Goal: Task Accomplishment & Management: Complete application form

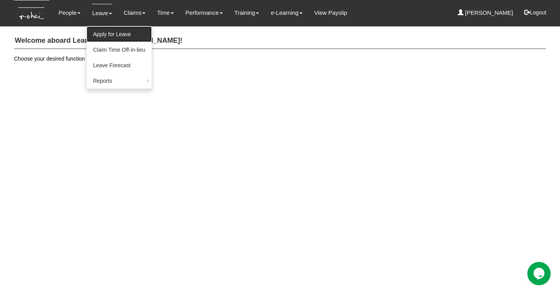
click at [108, 32] on link "Apply for Leave" at bounding box center [119, 34] width 65 height 16
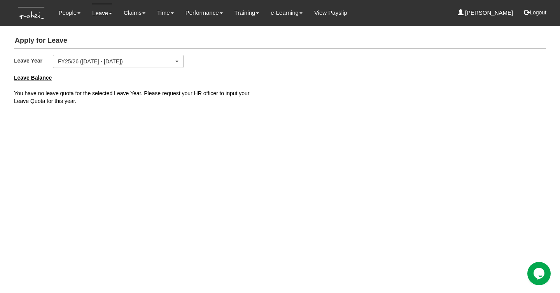
click at [375, 117] on html "Toggle navigation People Personal Information Staff Directory Leave Apply for L…" at bounding box center [280, 58] width 560 height 117
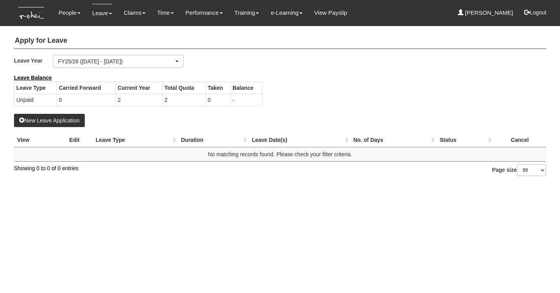
select select "50"
click at [75, 119] on button "New Leave Application" at bounding box center [49, 120] width 71 height 13
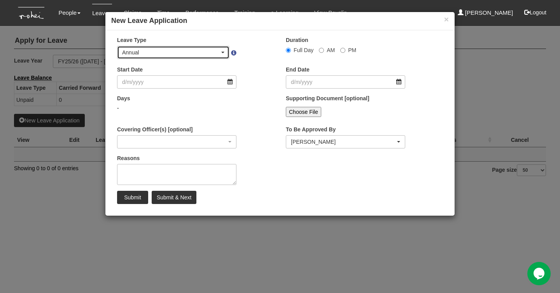
click at [222, 49] on div "Annual" at bounding box center [173, 53] width 102 height 8
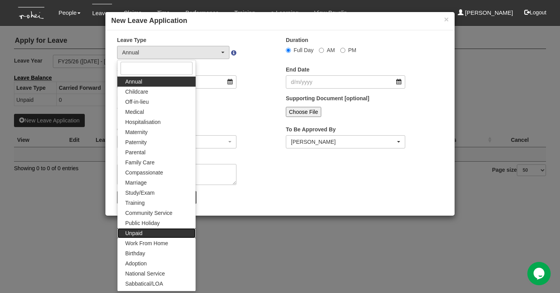
click at [163, 231] on link "Unpaid" at bounding box center [156, 233] width 78 height 10
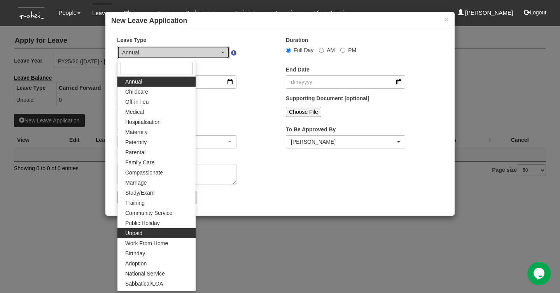
select select "15"
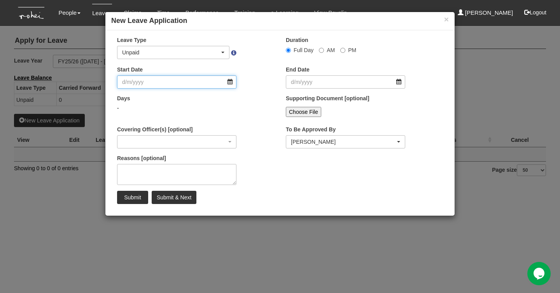
click at [228, 83] on input "Start Date" at bounding box center [176, 81] width 119 height 13
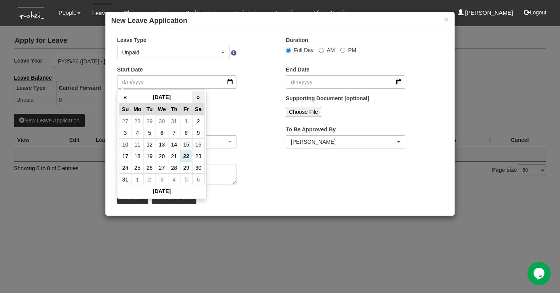
click at [195, 101] on th "»" at bounding box center [198, 97] width 12 height 12
click at [177, 134] on td "11" at bounding box center [174, 133] width 12 height 12
type input "[DATE]"
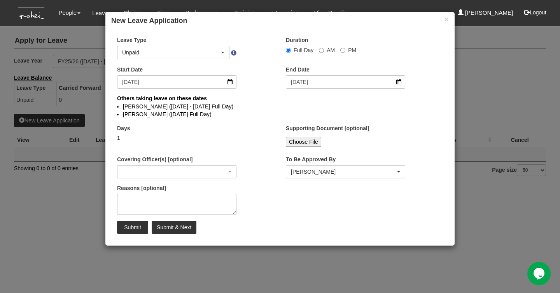
select select
click at [395, 83] on input "[DATE]" at bounding box center [345, 81] width 119 height 13
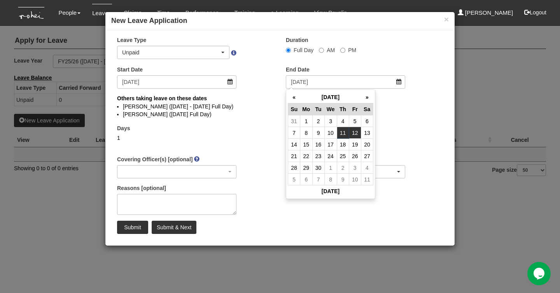
click at [358, 132] on td "12" at bounding box center [355, 133] width 12 height 12
type input "[DATE]"
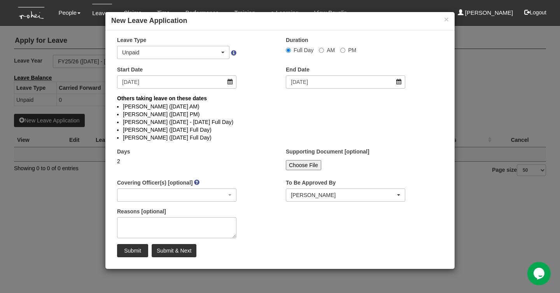
select select
click at [219, 221] on textarea "Reasons [optional]" at bounding box center [176, 227] width 119 height 21
type textarea "pre-planned leave"
click at [138, 256] on input "Submit" at bounding box center [132, 250] width 31 height 13
select select "1"
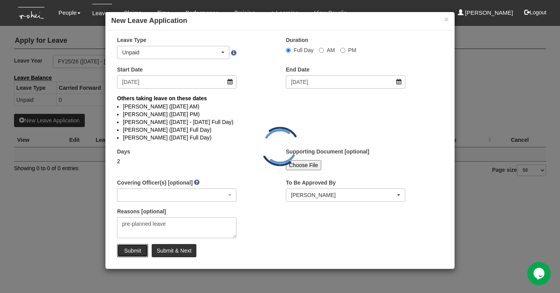
select select
select select "50"
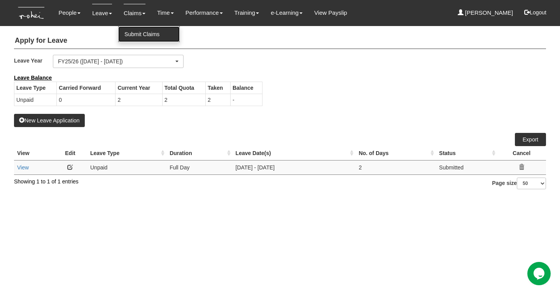
click at [137, 33] on link "Submit Claims" at bounding box center [148, 34] width 61 height 16
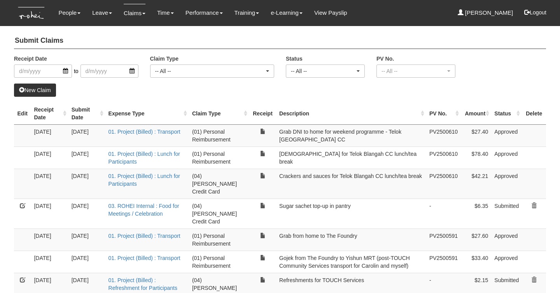
select select "50"
